Goal: Task Accomplishment & Management: Complete application form

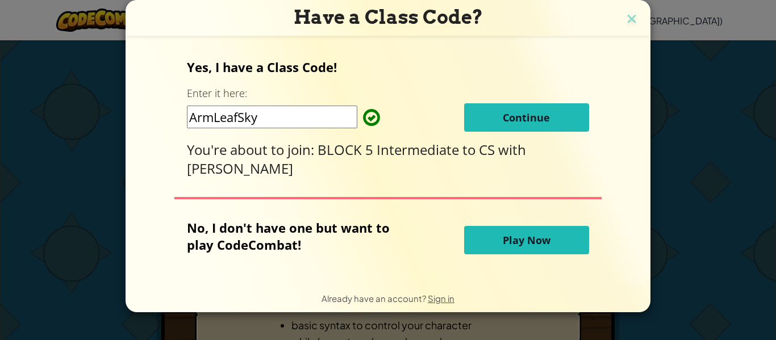
click at [388, 125] on button "Continue" at bounding box center [526, 117] width 125 height 28
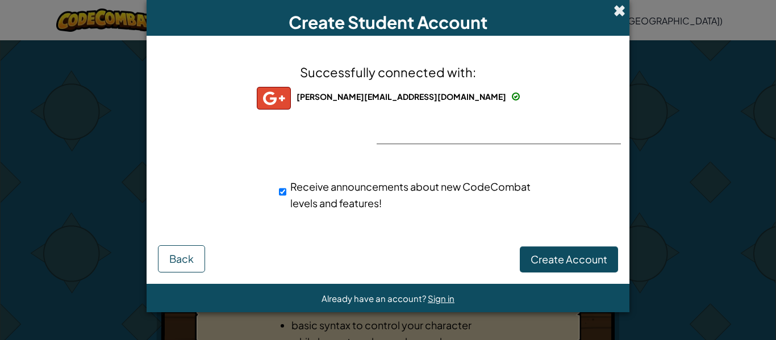
click at [388, 11] on span at bounding box center [620, 11] width 12 height 12
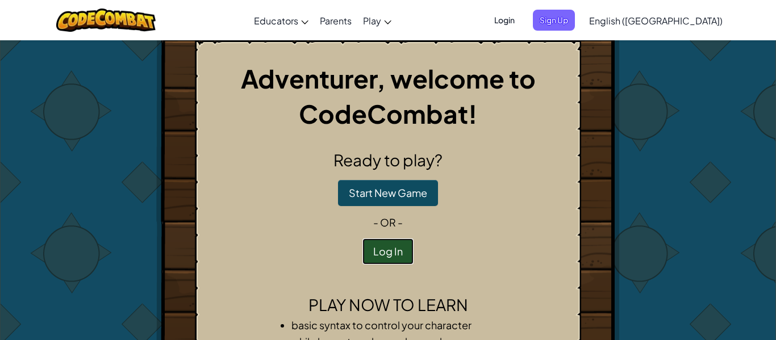
click at [388, 254] on button "Log In" at bounding box center [388, 252] width 51 height 26
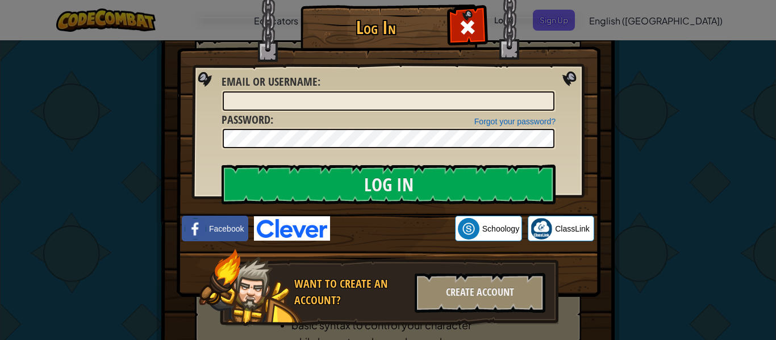
click at [388, 215] on div "Log In Unknown Error Email or Username : Forgot your password? Password : Log I…" at bounding box center [388, 170] width 776 height 340
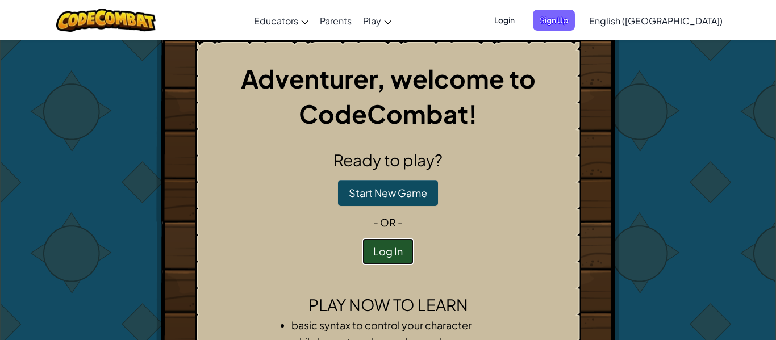
click at [388, 244] on button "Log In" at bounding box center [388, 252] width 51 height 26
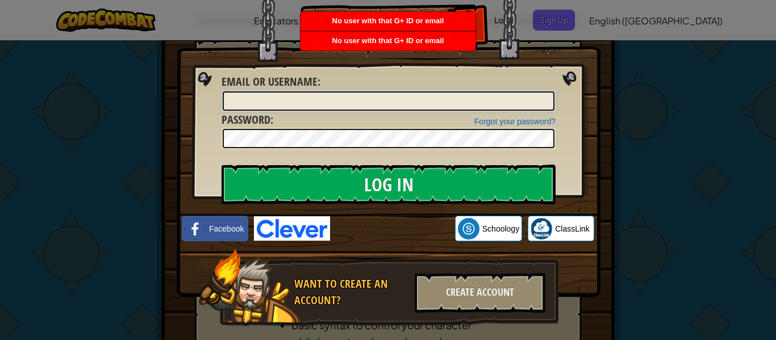
click at [388, 93] on input "Email or Username :" at bounding box center [389, 101] width 332 height 19
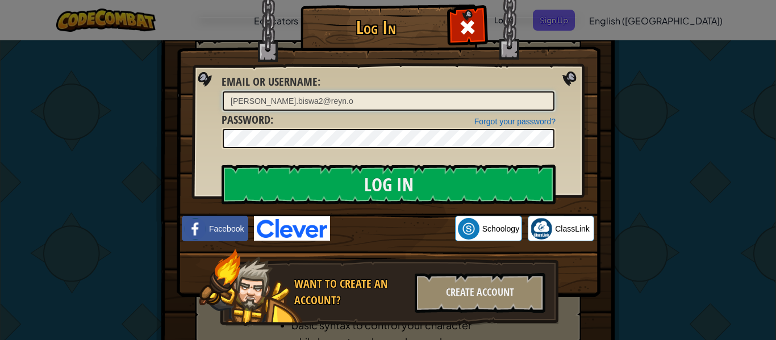
click at [388, 94] on input "[PERSON_NAME].biswa2@reyn.o" at bounding box center [389, 101] width 332 height 19
type input "[PERSON_NAME][EMAIL_ADDRESS][DOMAIN_NAME]"
click at [222, 165] on input "Log In" at bounding box center [389, 185] width 334 height 40
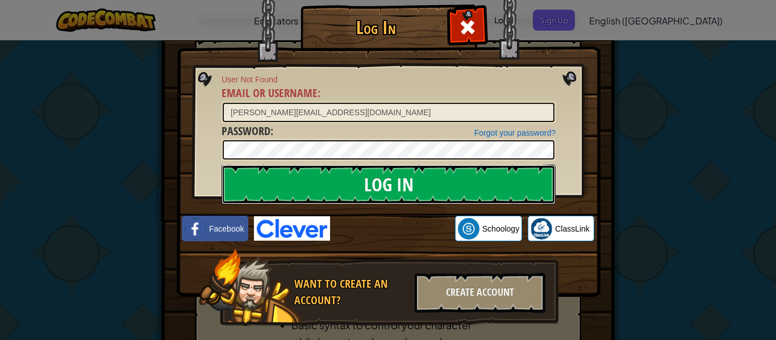
click at [388, 193] on input "Log In" at bounding box center [389, 185] width 334 height 40
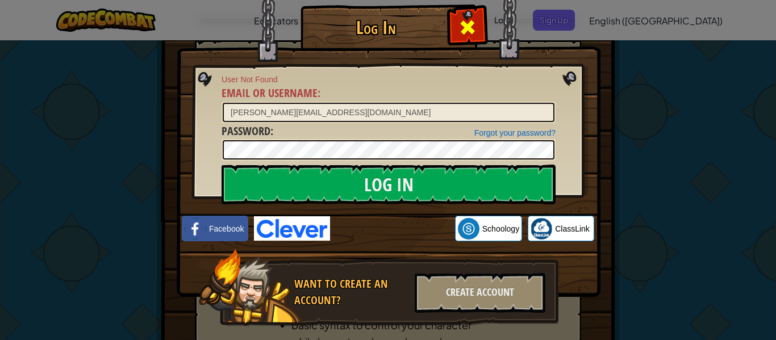
click at [388, 31] on div at bounding box center [468, 26] width 36 height 36
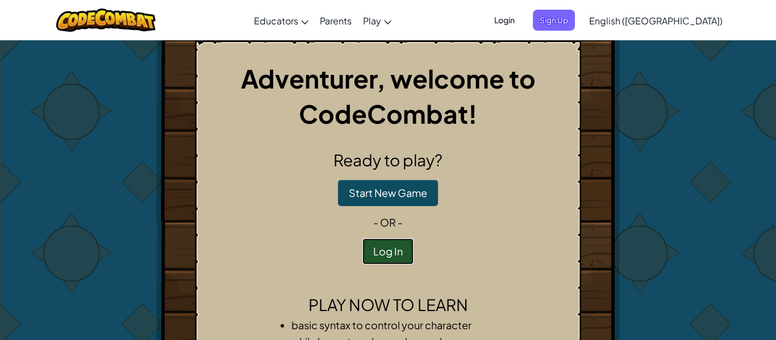
click at [382, 254] on button "Log In" at bounding box center [388, 252] width 51 height 26
